Goal: Information Seeking & Learning: Learn about a topic

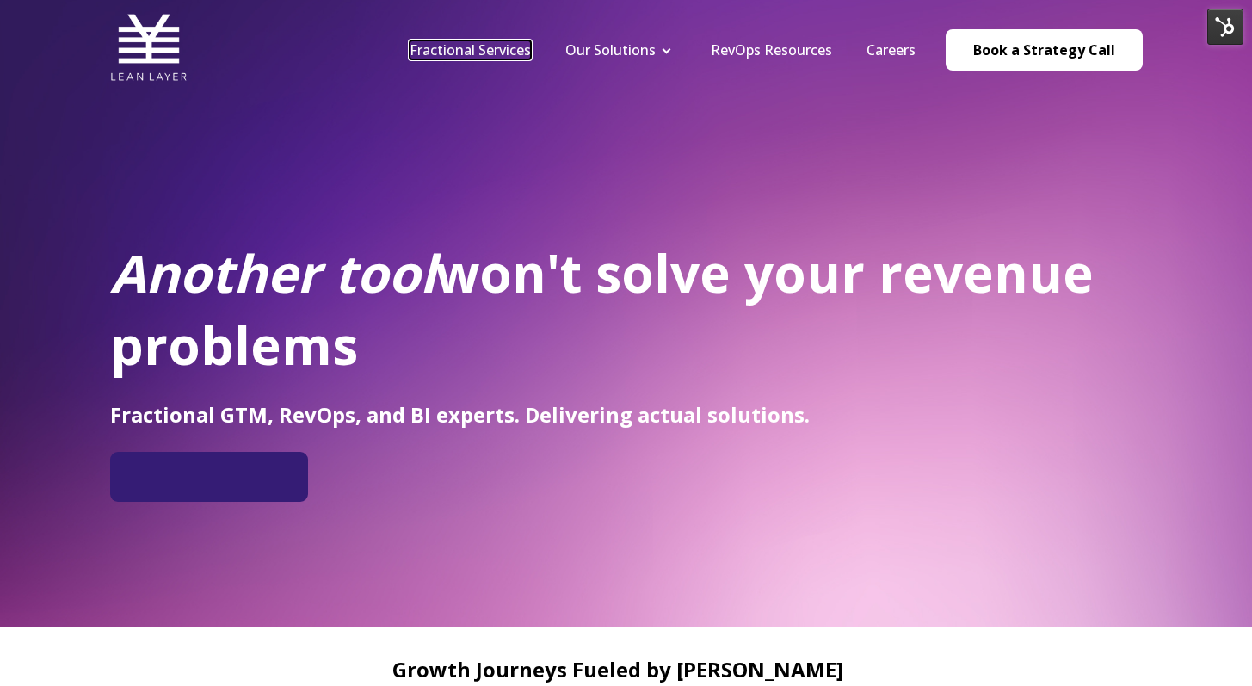
click at [498, 43] on link "Fractional Services" at bounding box center [470, 49] width 121 height 19
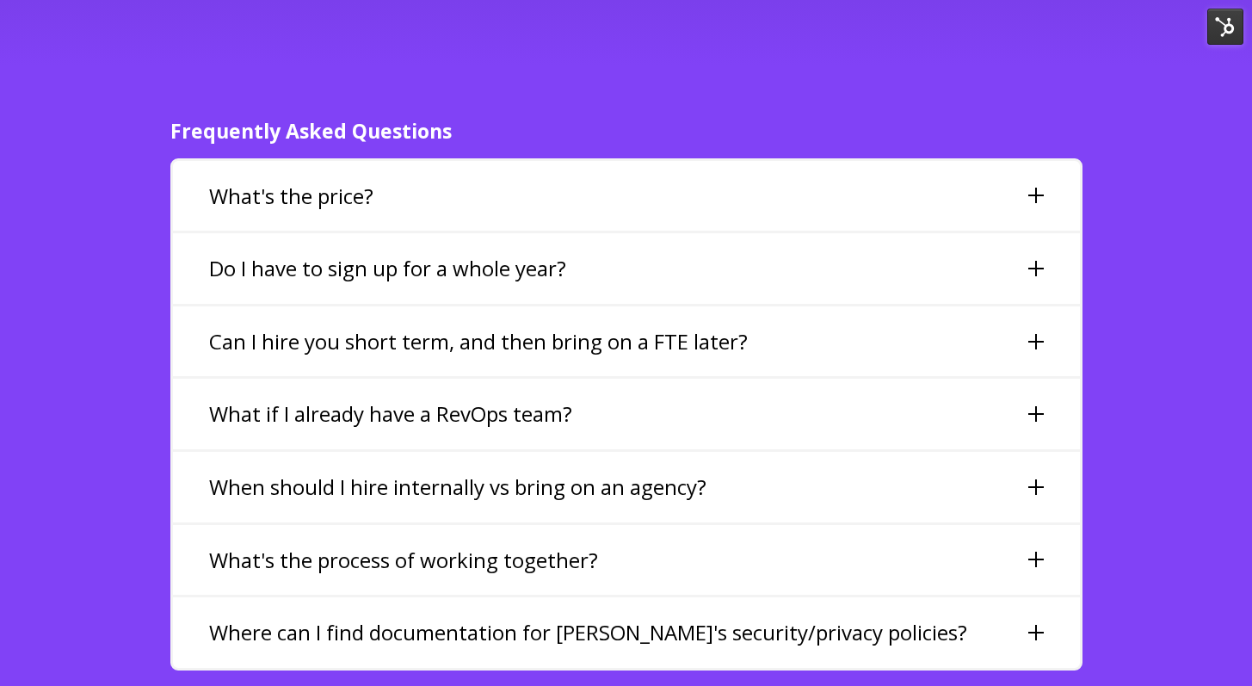
scroll to position [3661, 0]
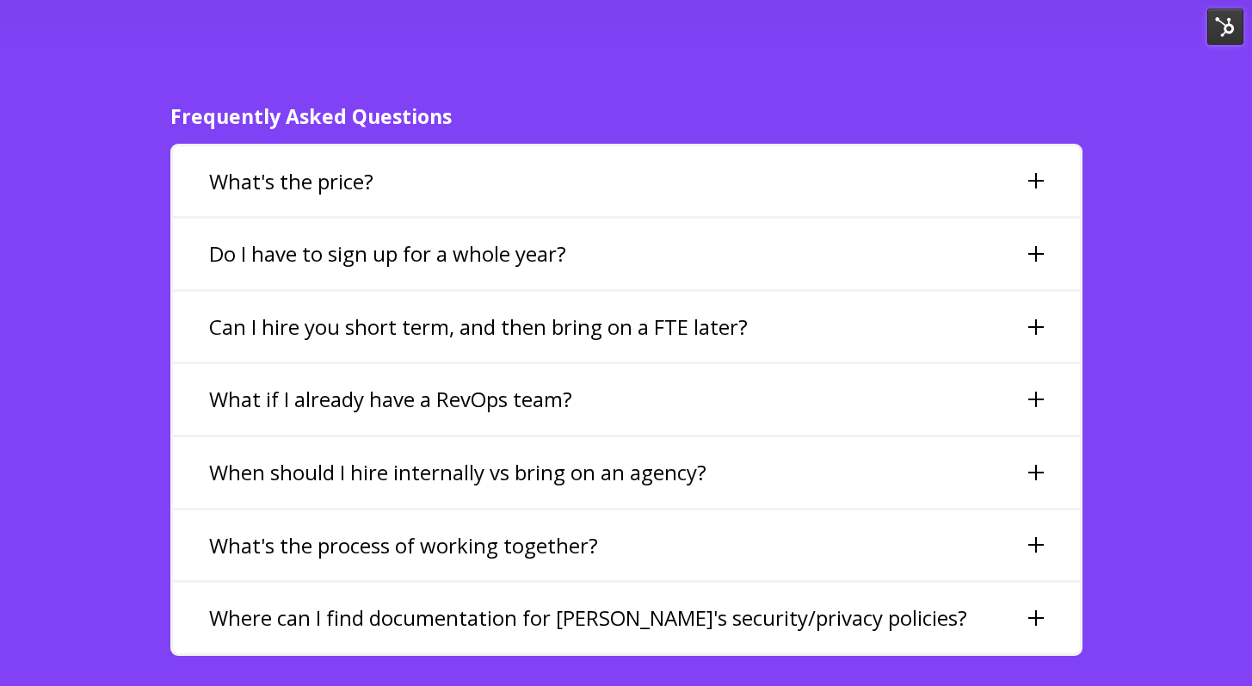
click at [511, 166] on div "What's the price?" at bounding box center [626, 181] width 907 height 71
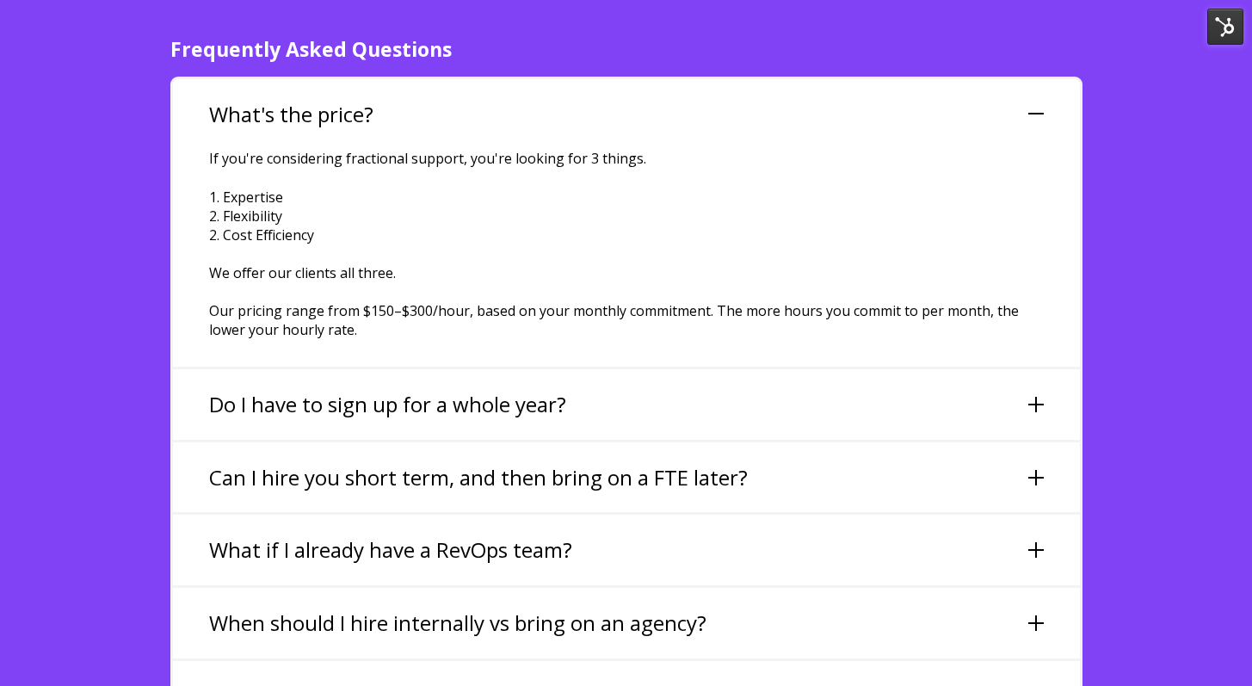
scroll to position [3729, 0]
click at [495, 389] on h3 "Do I have to sign up for a whole year?" at bounding box center [387, 403] width 357 height 29
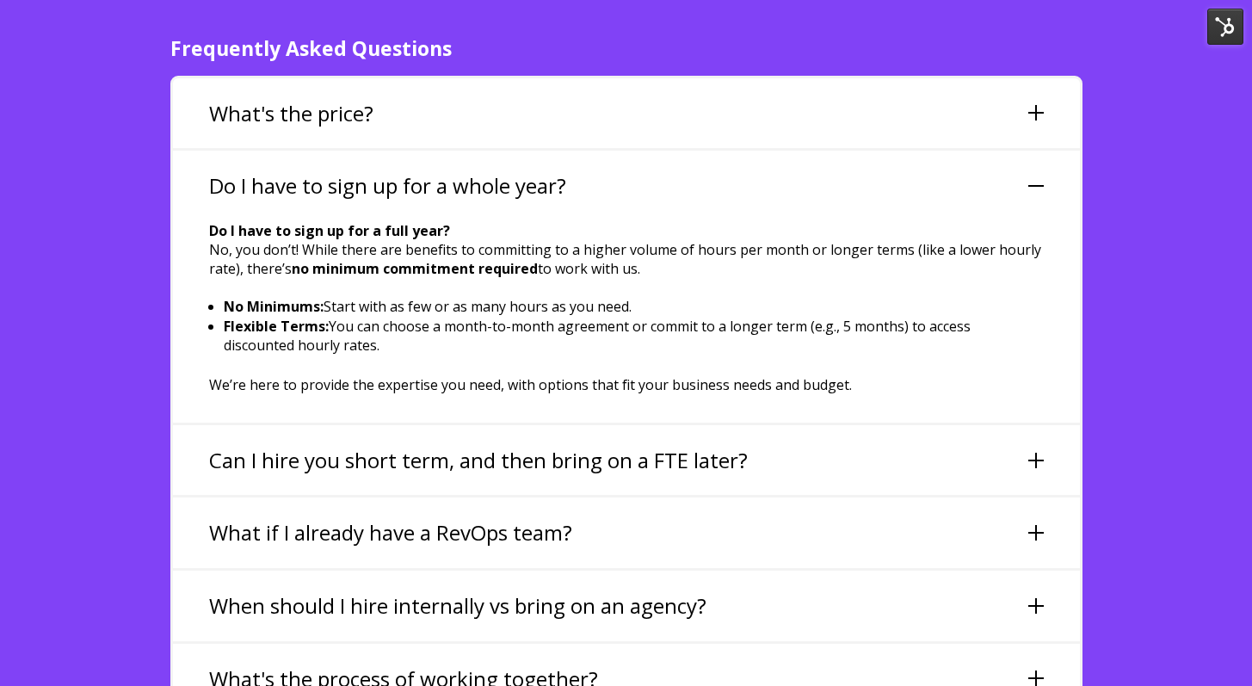
click at [588, 78] on div "What's the price?" at bounding box center [626, 113] width 907 height 71
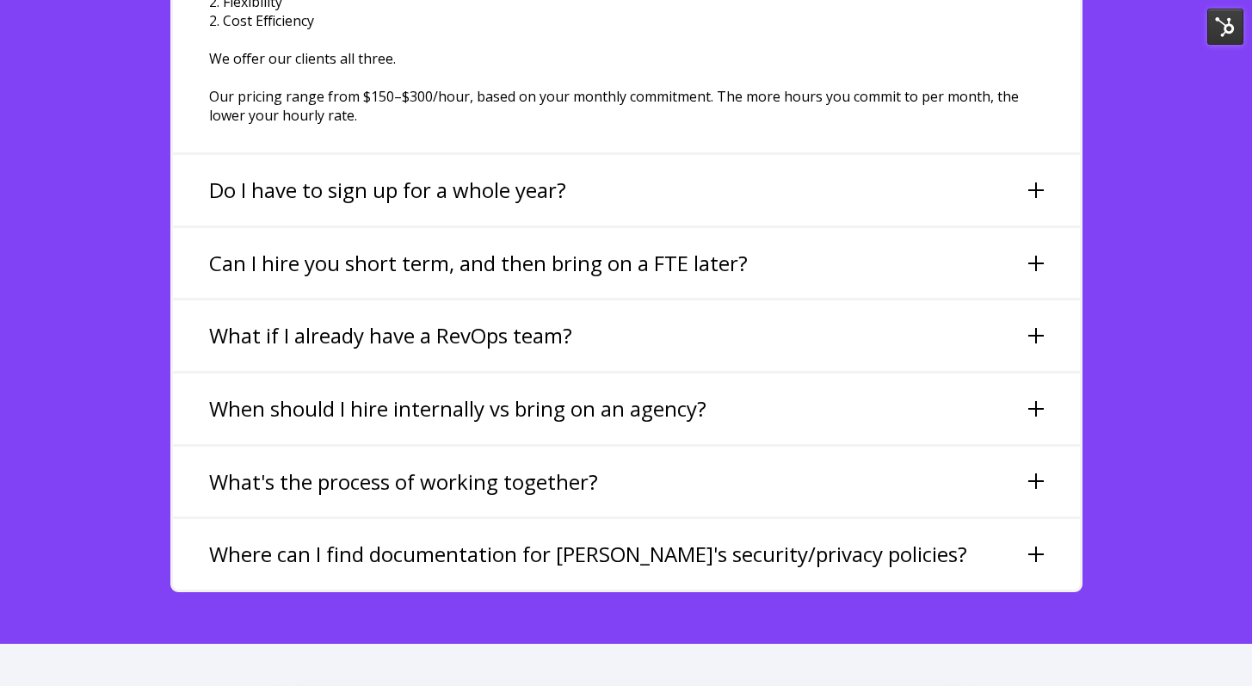
scroll to position [3940, 0]
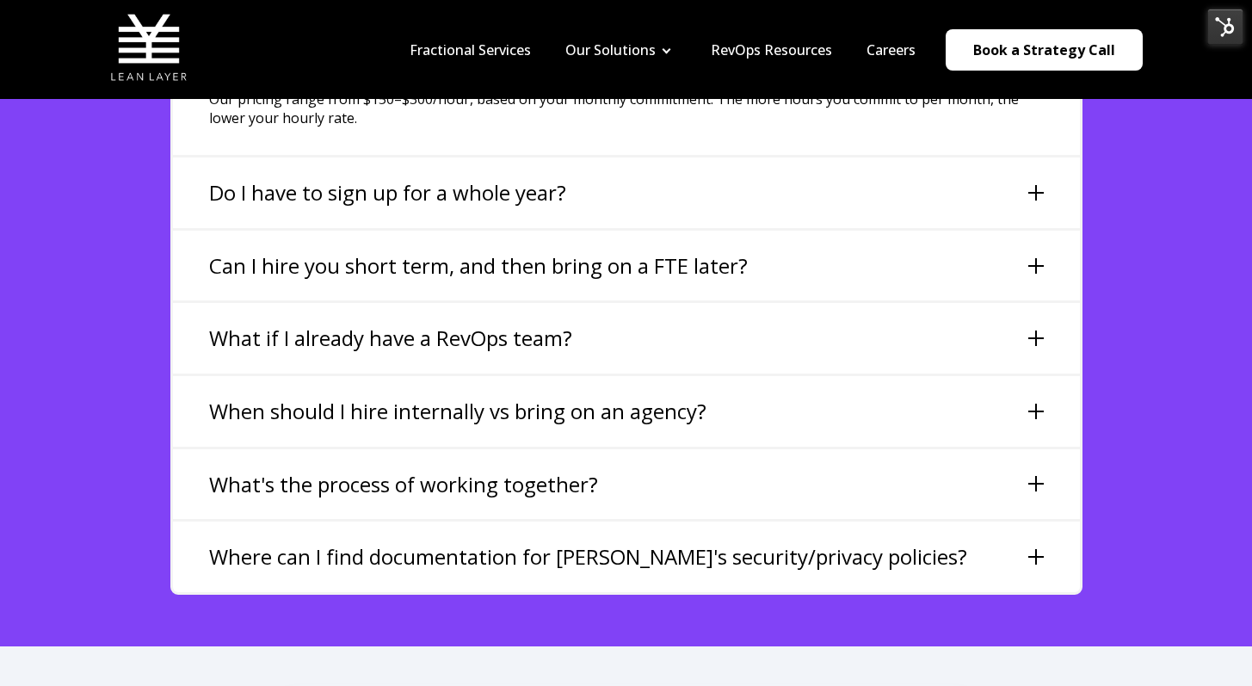
click at [543, 303] on div "What if I already have a RevOps team?" at bounding box center [626, 338] width 907 height 71
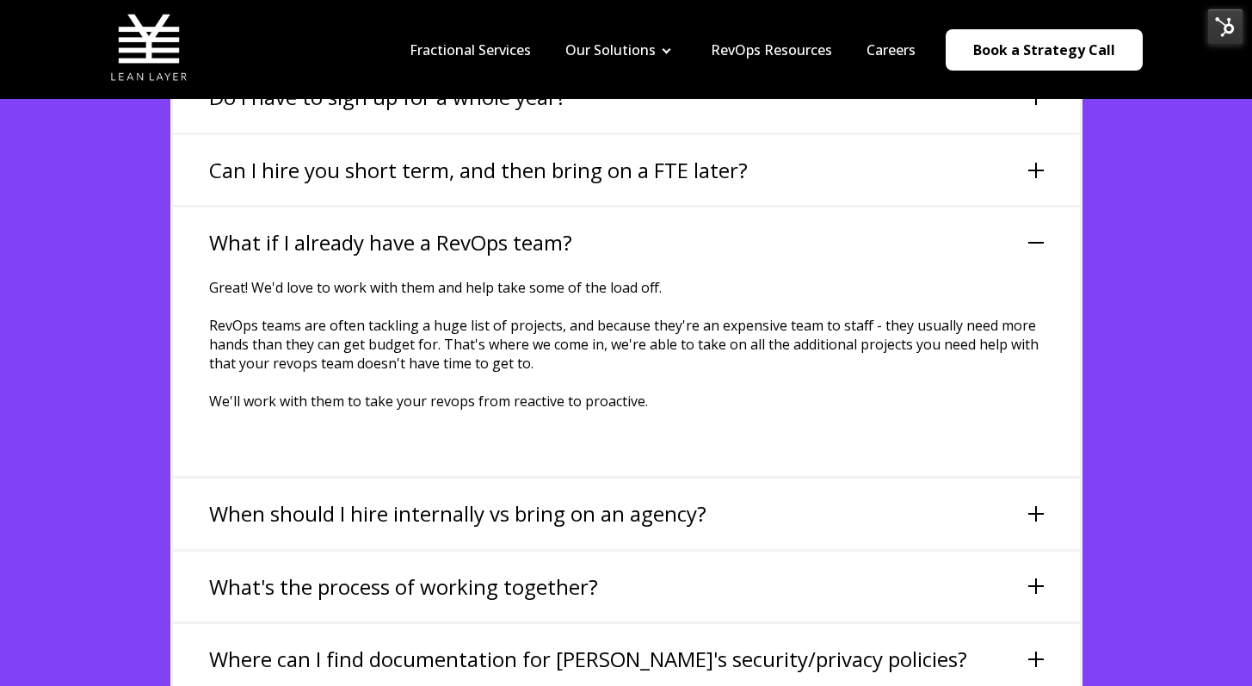
scroll to position [3814, 0]
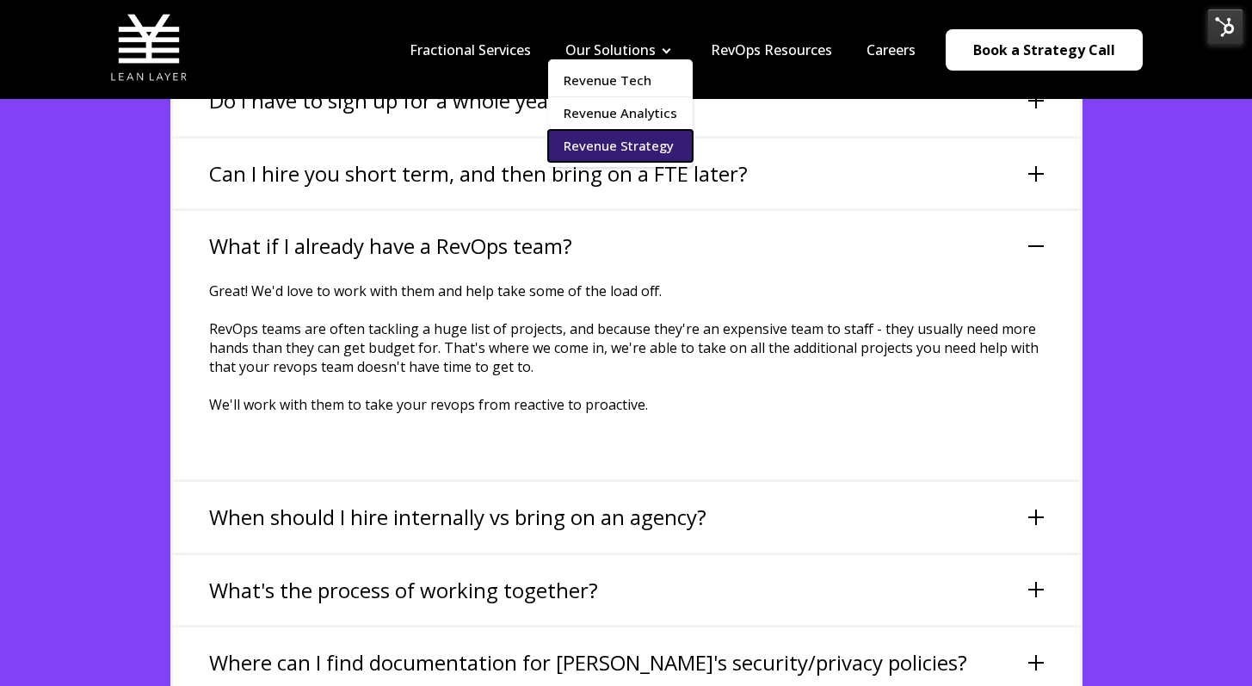
click at [568, 146] on link "Revenue Strategy" at bounding box center [620, 146] width 145 height 32
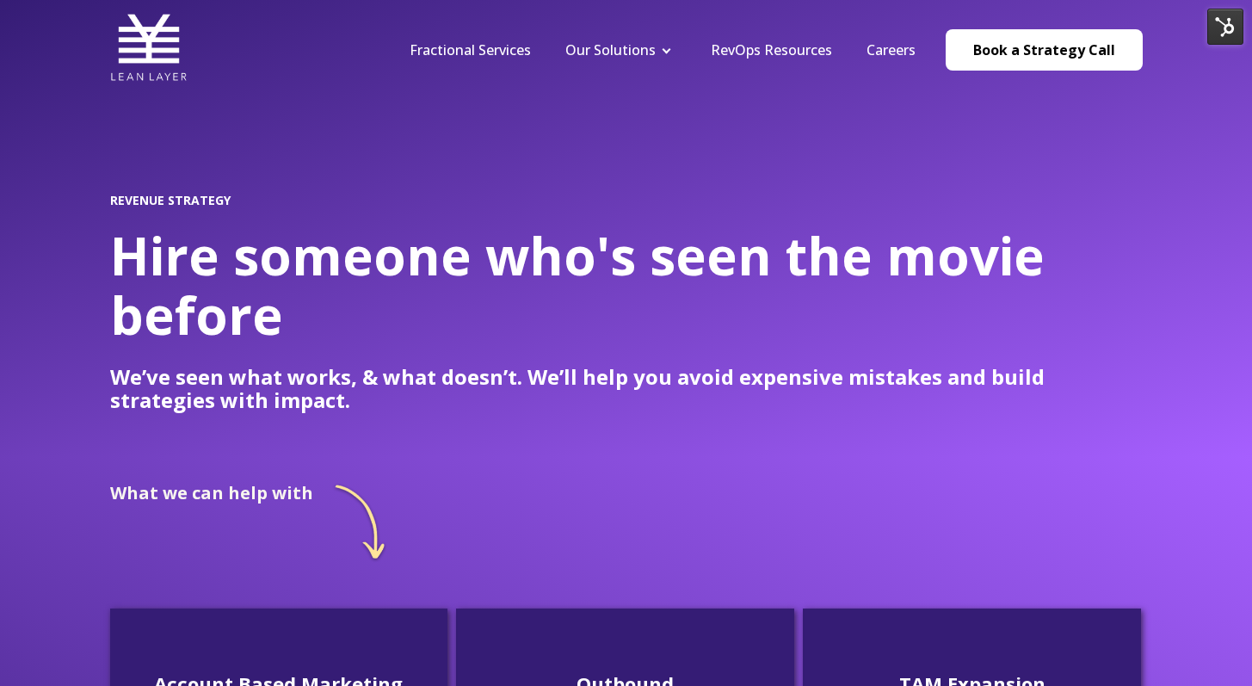
click at [505, 60] on nav "Fractional Services Our Solutions Revenue Tech Revenue Analytics Revenue Strate…" at bounding box center [767, 50] width 750 height 82
click at [510, 50] on link "Fractional Services" at bounding box center [470, 49] width 121 height 19
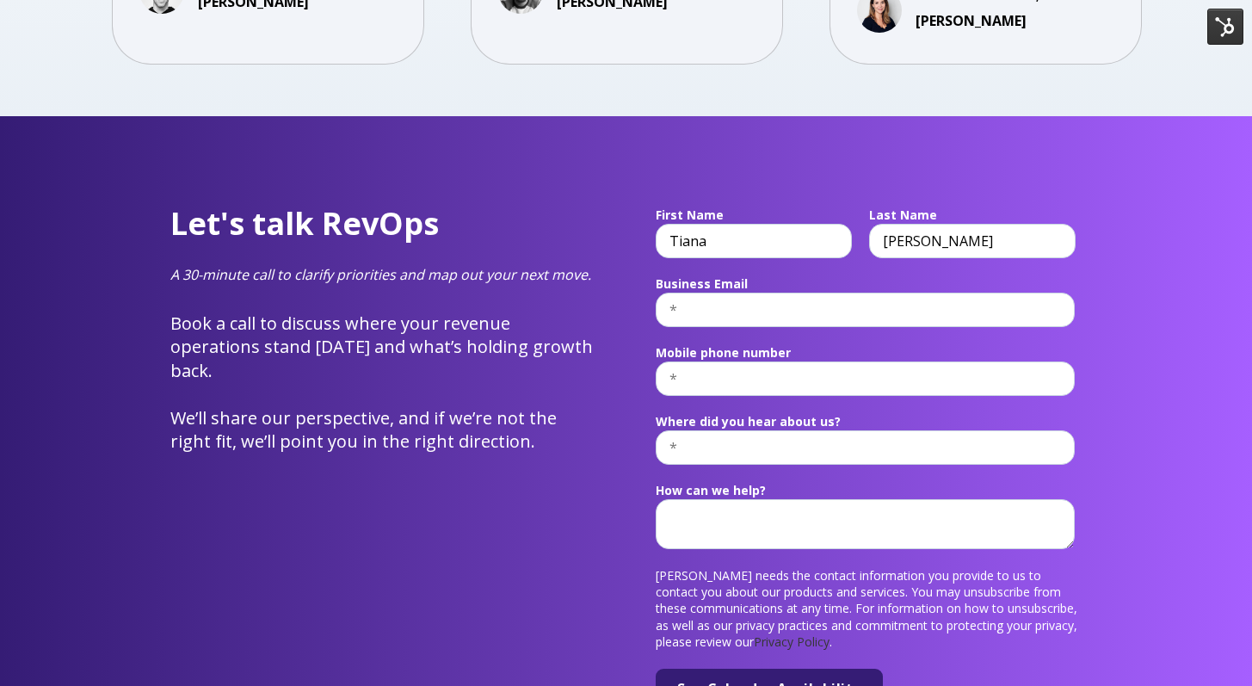
scroll to position [6018, 0]
